Goal: Information Seeking & Learning: Learn about a topic

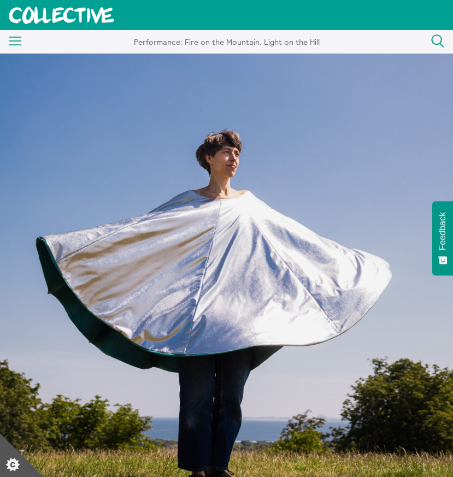
click at [14, 39] on icon "Menu" at bounding box center [15, 41] width 13 height 9
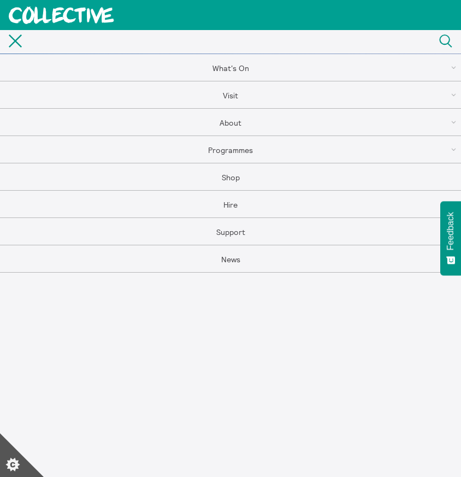
click at [224, 64] on link "What's On" at bounding box center [230, 67] width 461 height 27
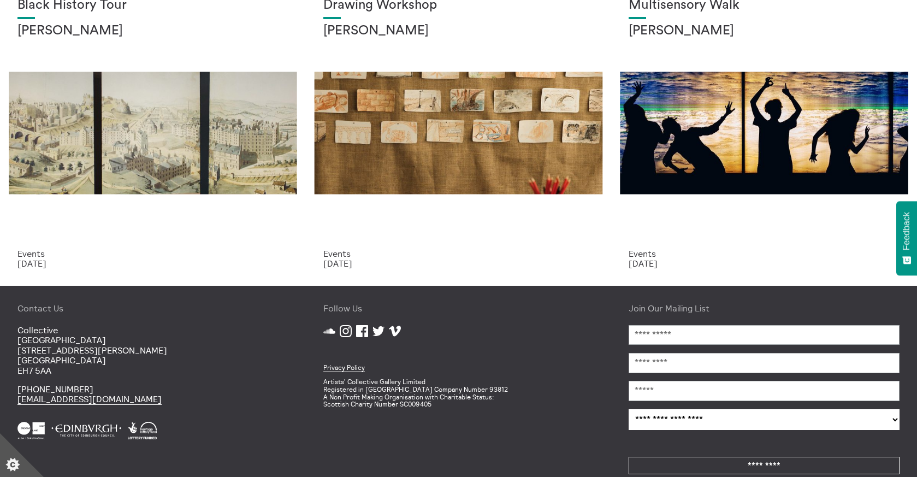
scroll to position [403, 0]
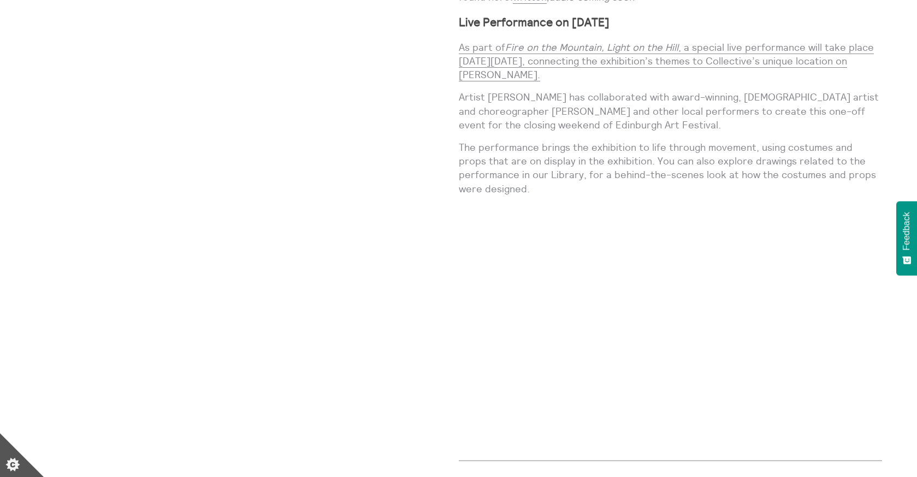
scroll to position [1399, 0]
